Goal: Transaction & Acquisition: Purchase product/service

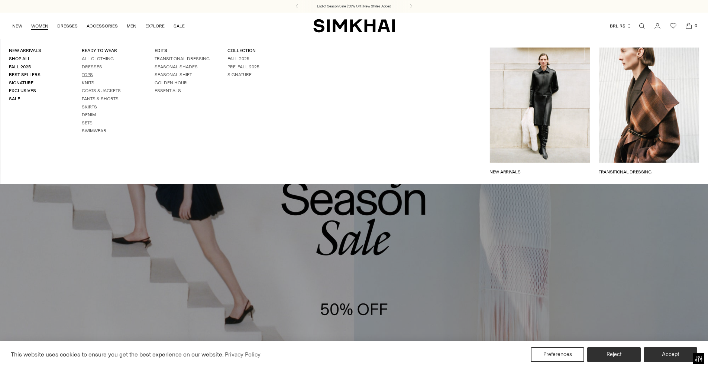
click at [88, 76] on link "Tops" at bounding box center [87, 74] width 11 height 5
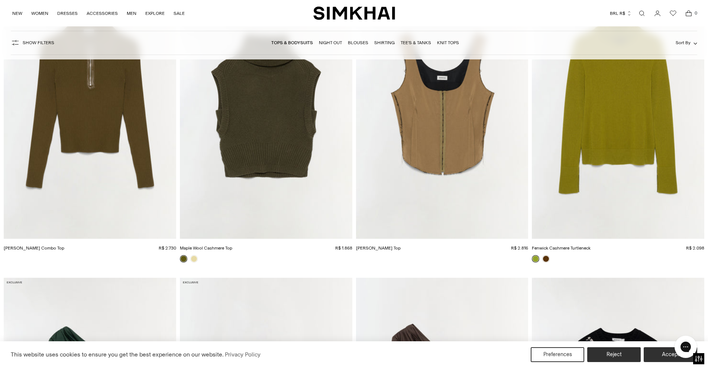
scroll to position [1710, 0]
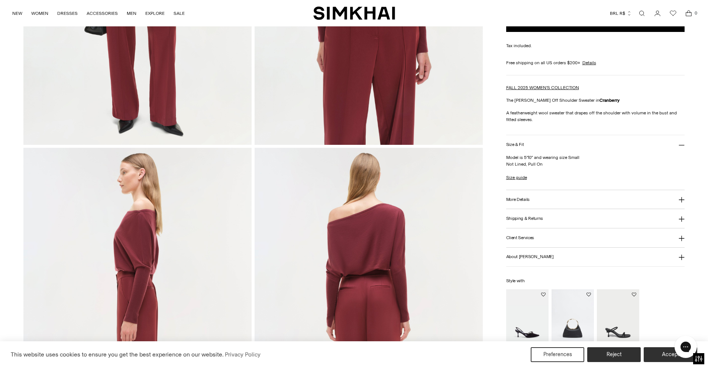
scroll to position [297, 0]
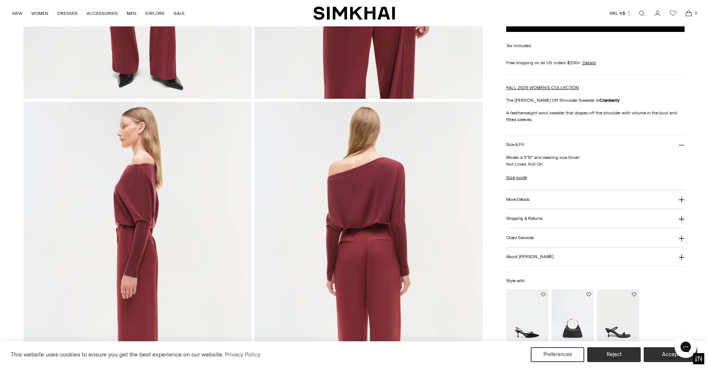
click at [548, 202] on button "More Details" at bounding box center [595, 199] width 179 height 19
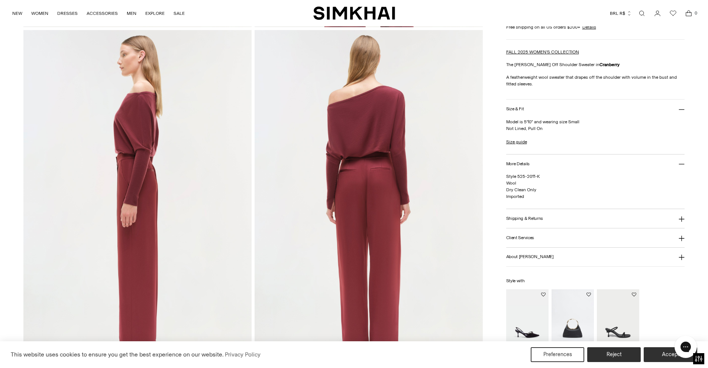
scroll to position [372, 0]
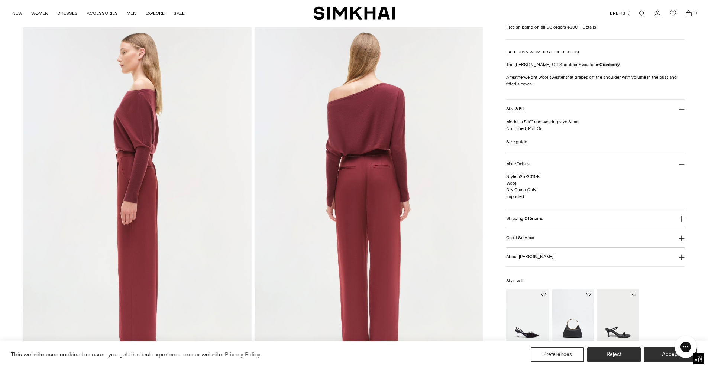
click at [545, 238] on button "Client Services" at bounding box center [595, 238] width 179 height 19
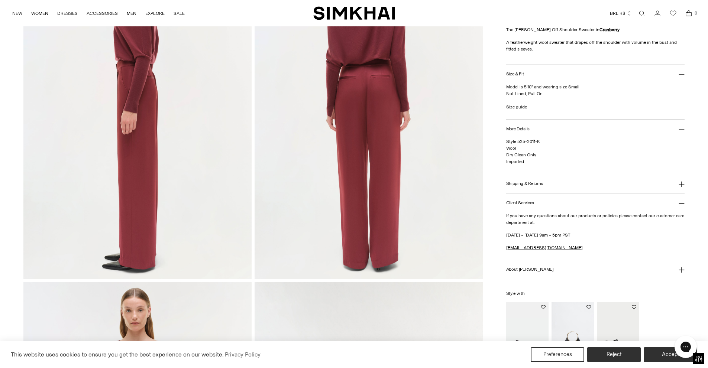
scroll to position [483, 0]
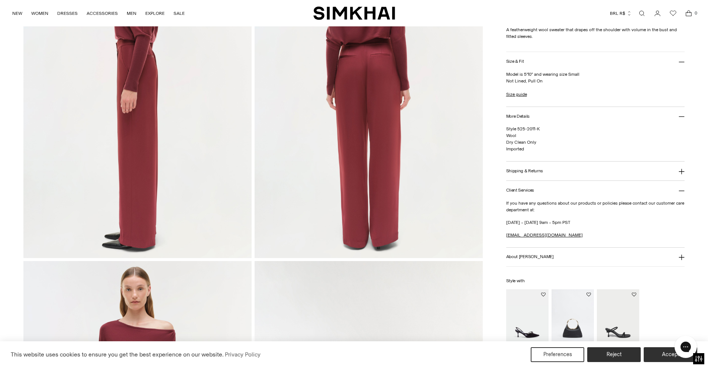
click at [547, 252] on button "About [PERSON_NAME]" at bounding box center [595, 257] width 179 height 19
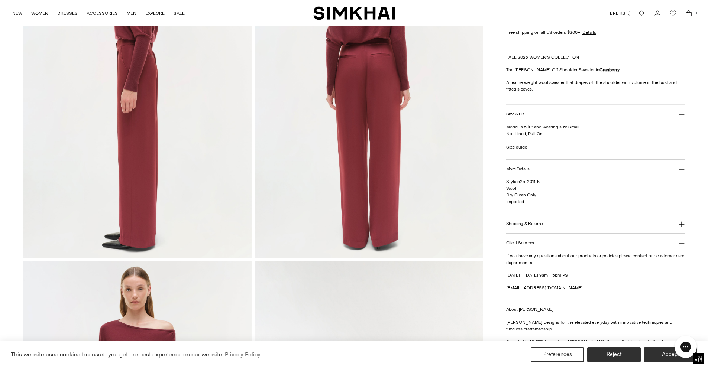
click at [538, 226] on h3 "Shipping & Returns" at bounding box center [524, 224] width 37 height 5
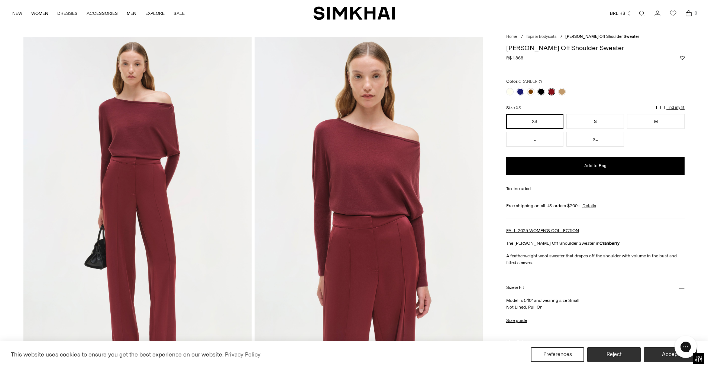
scroll to position [0, 0]
